Goal: Navigation & Orientation: Understand site structure

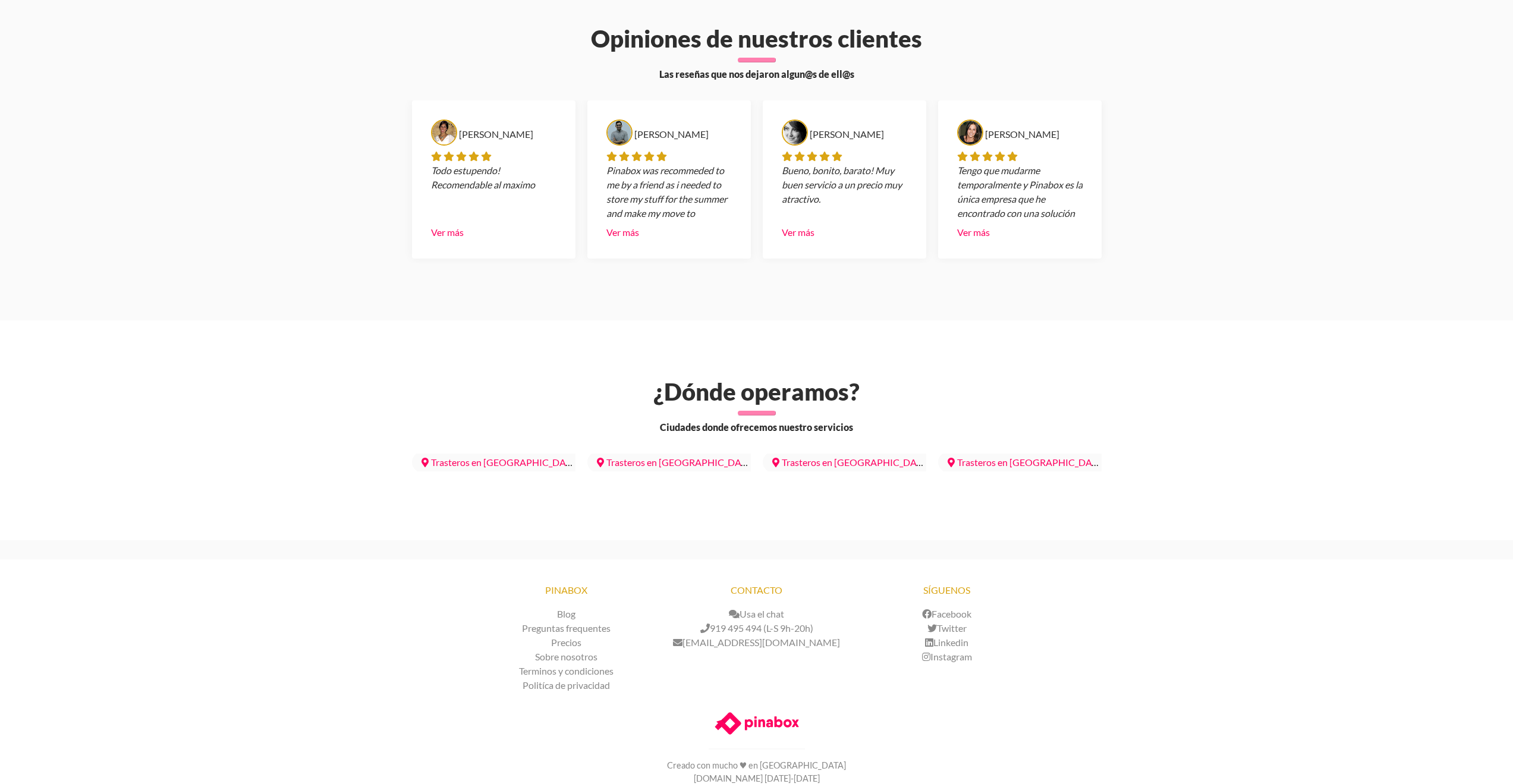
scroll to position [3173, 0]
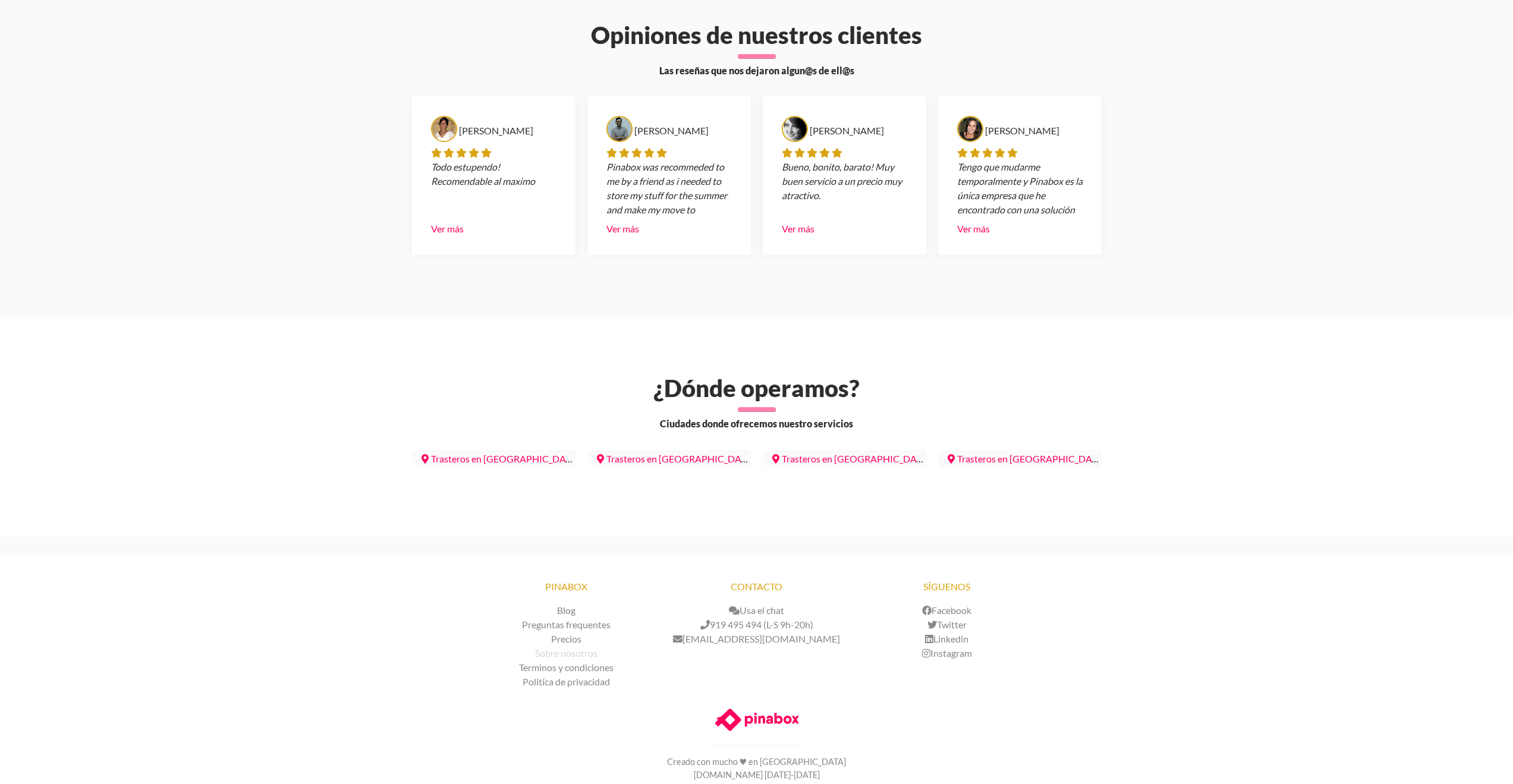
click at [581, 647] on link "Sobre nosotros" at bounding box center [566, 653] width 62 height 11
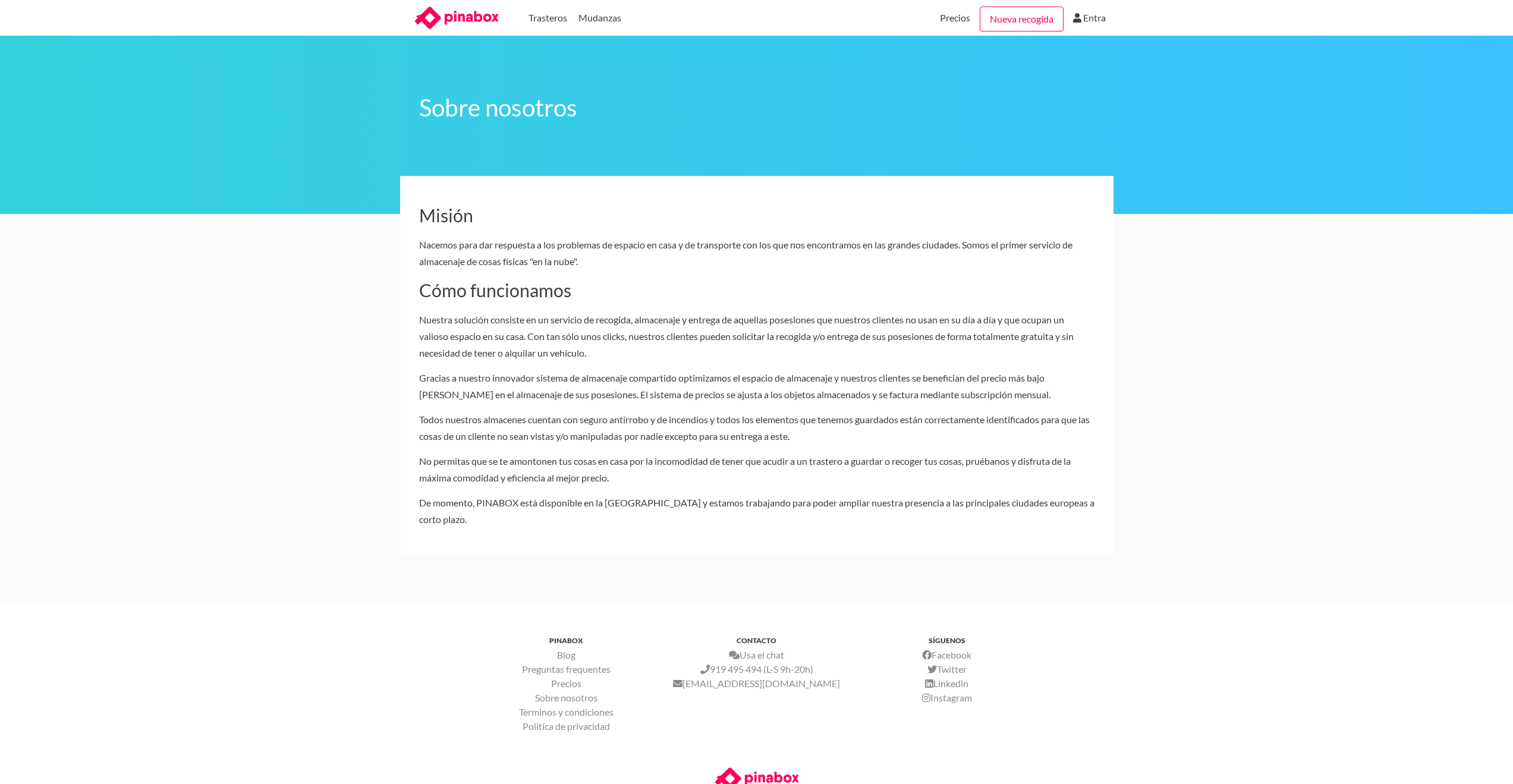
scroll to position [98, 0]
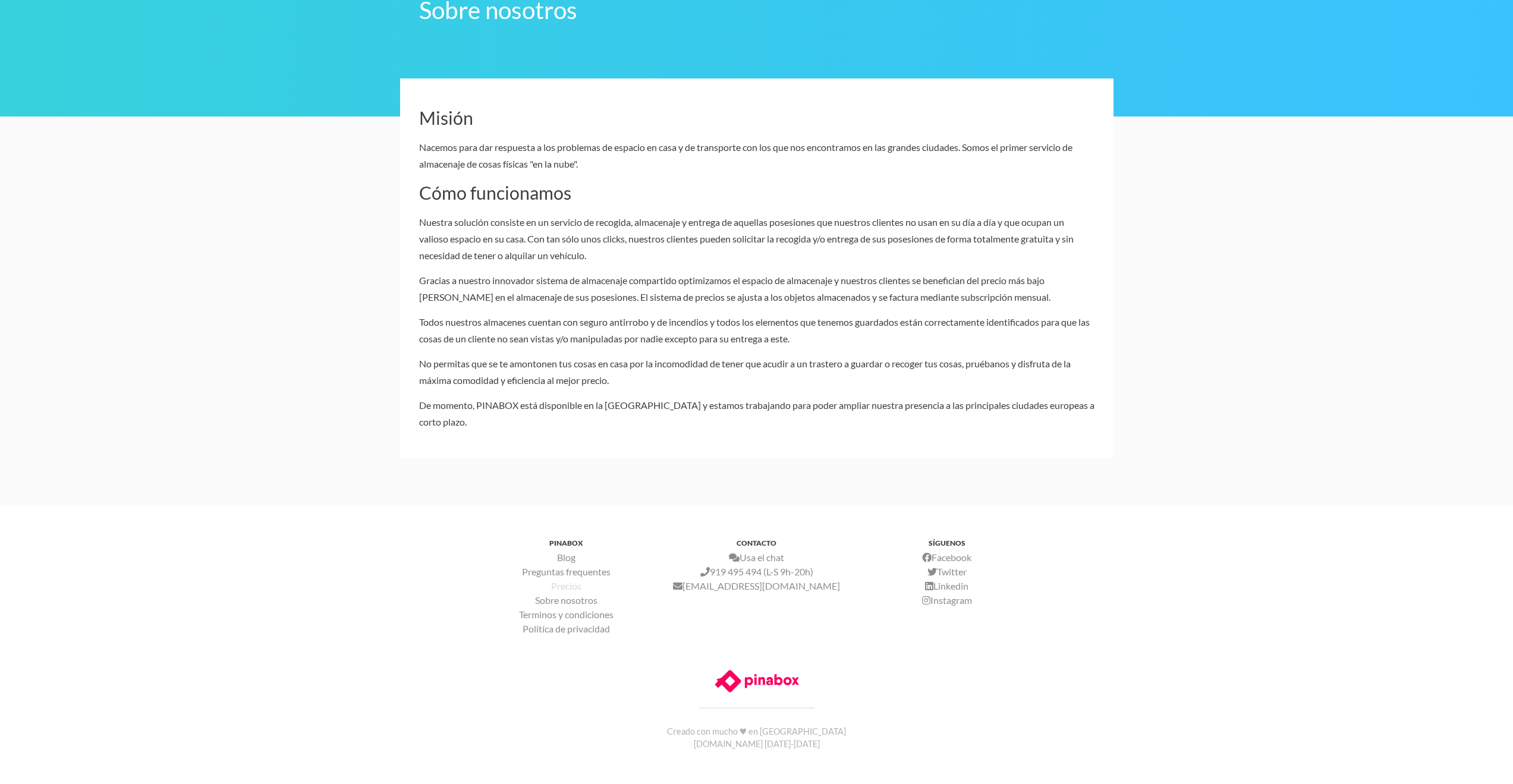
click at [567, 584] on link "Precios" at bounding box center [566, 586] width 30 height 11
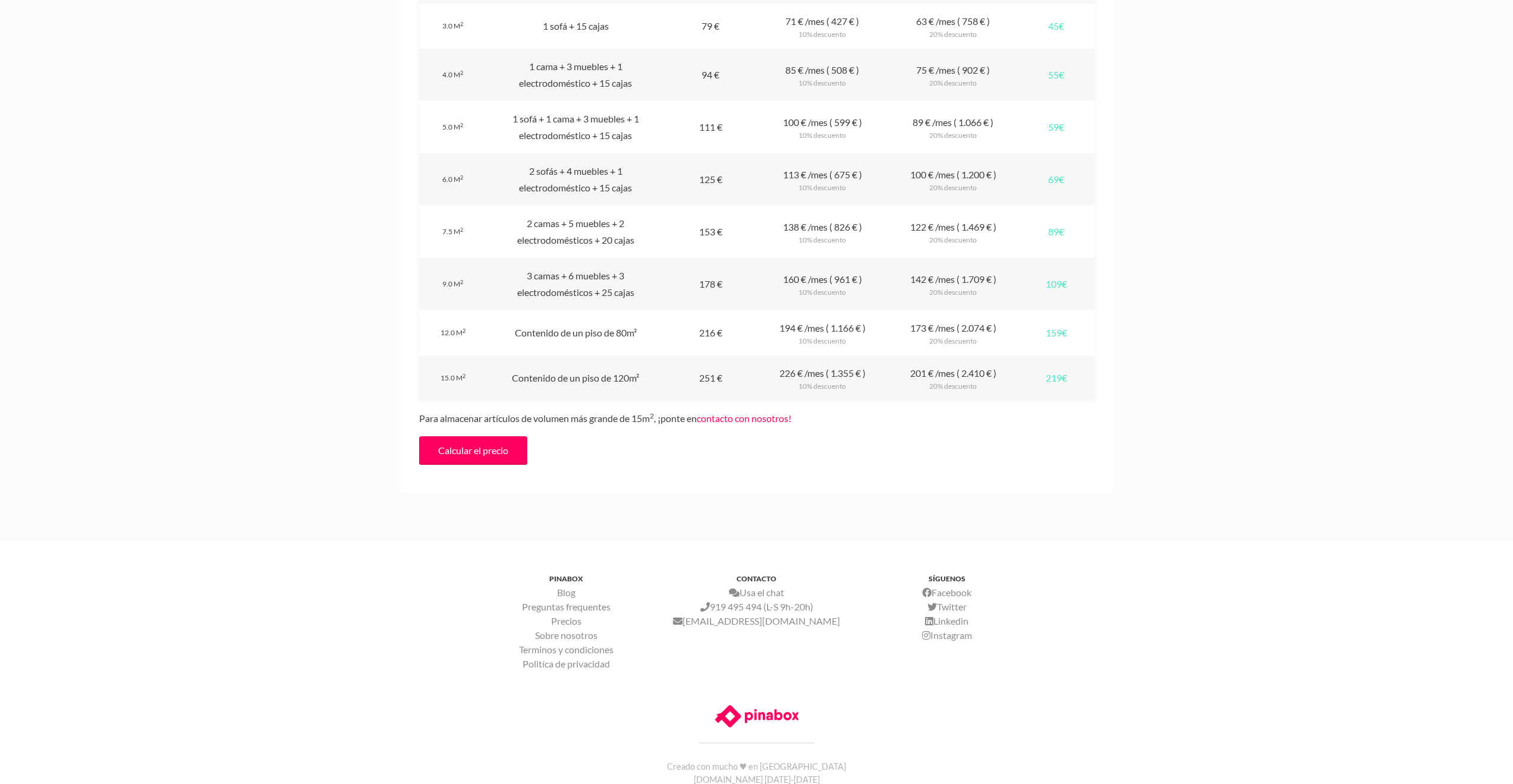
scroll to position [1249, 0]
